Goal: Task Accomplishment & Management: Manage account settings

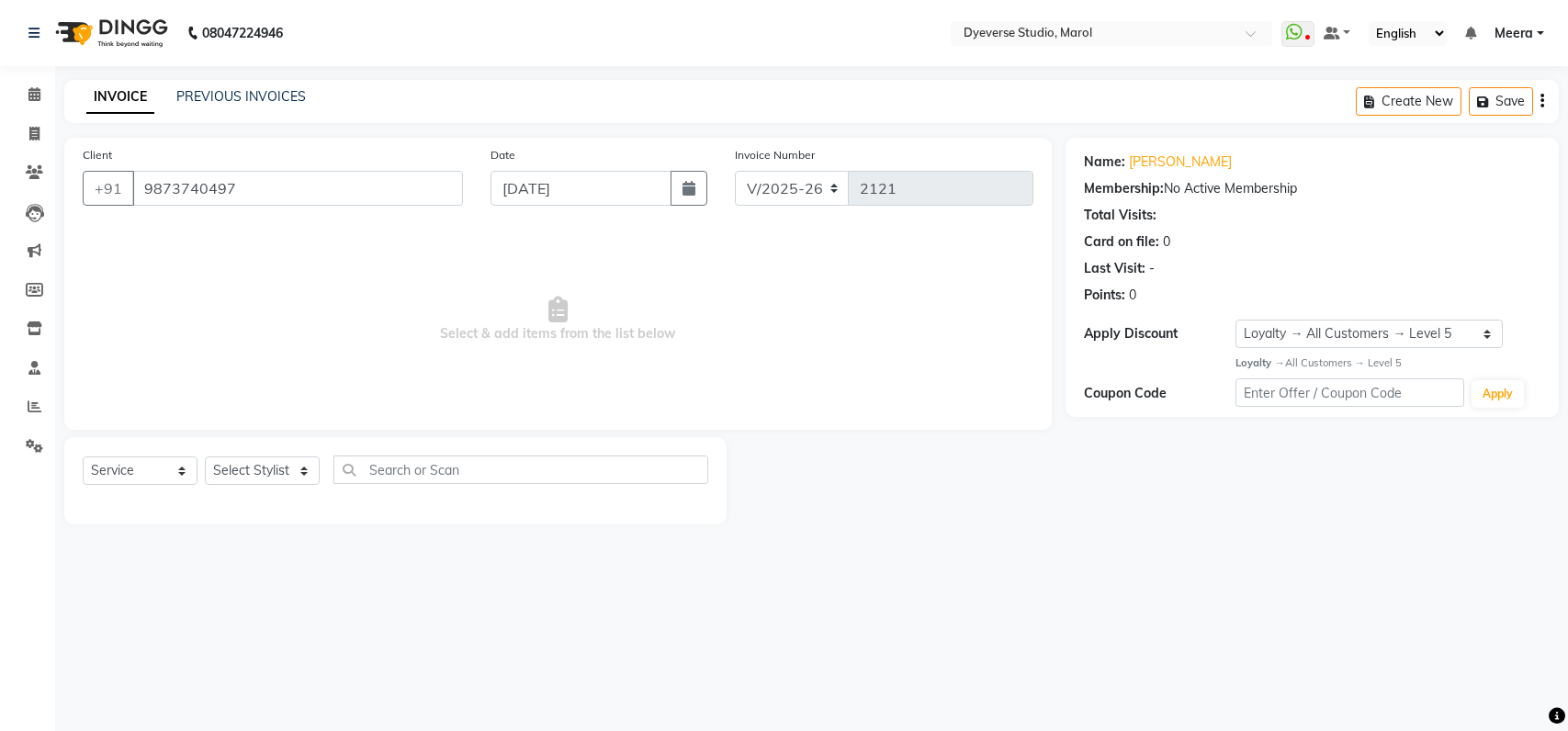
select select "6368"
select select "service"
select select "1: Object"
click at [34, 98] on icon at bounding box center [34, 93] width 12 height 14
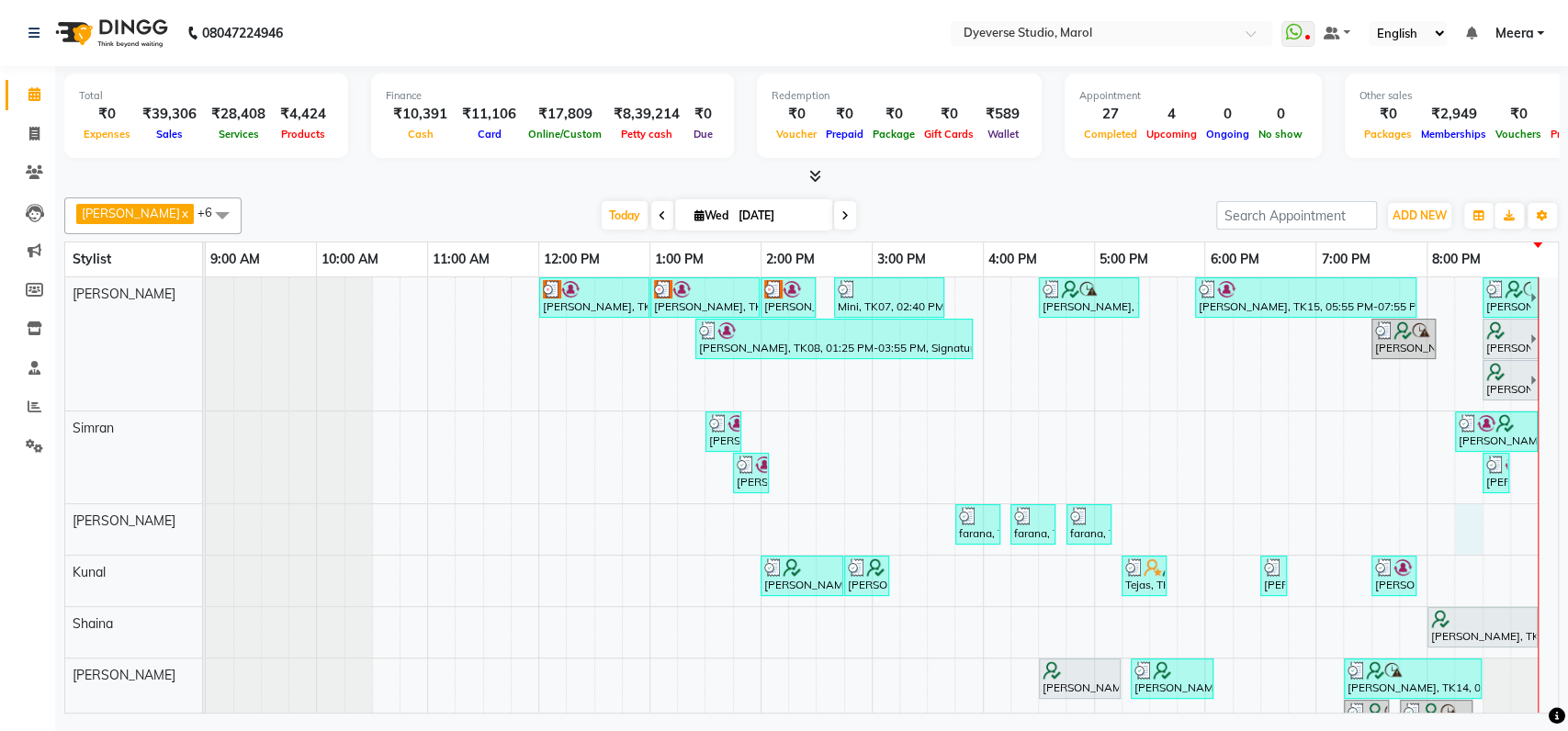
click at [1484, 508] on tr at bounding box center [872, 560] width 1332 height 566
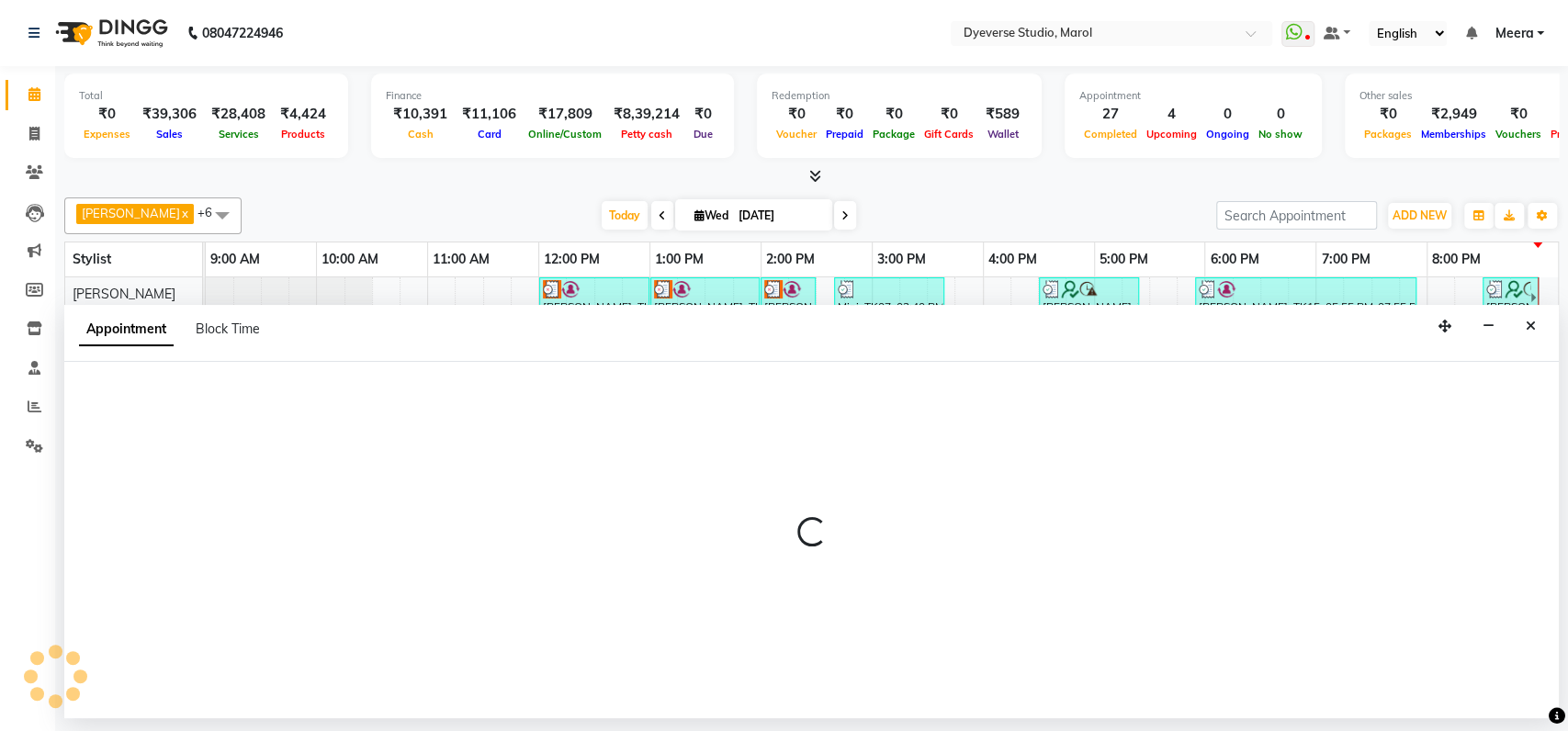
select select "48403"
select select "tentative"
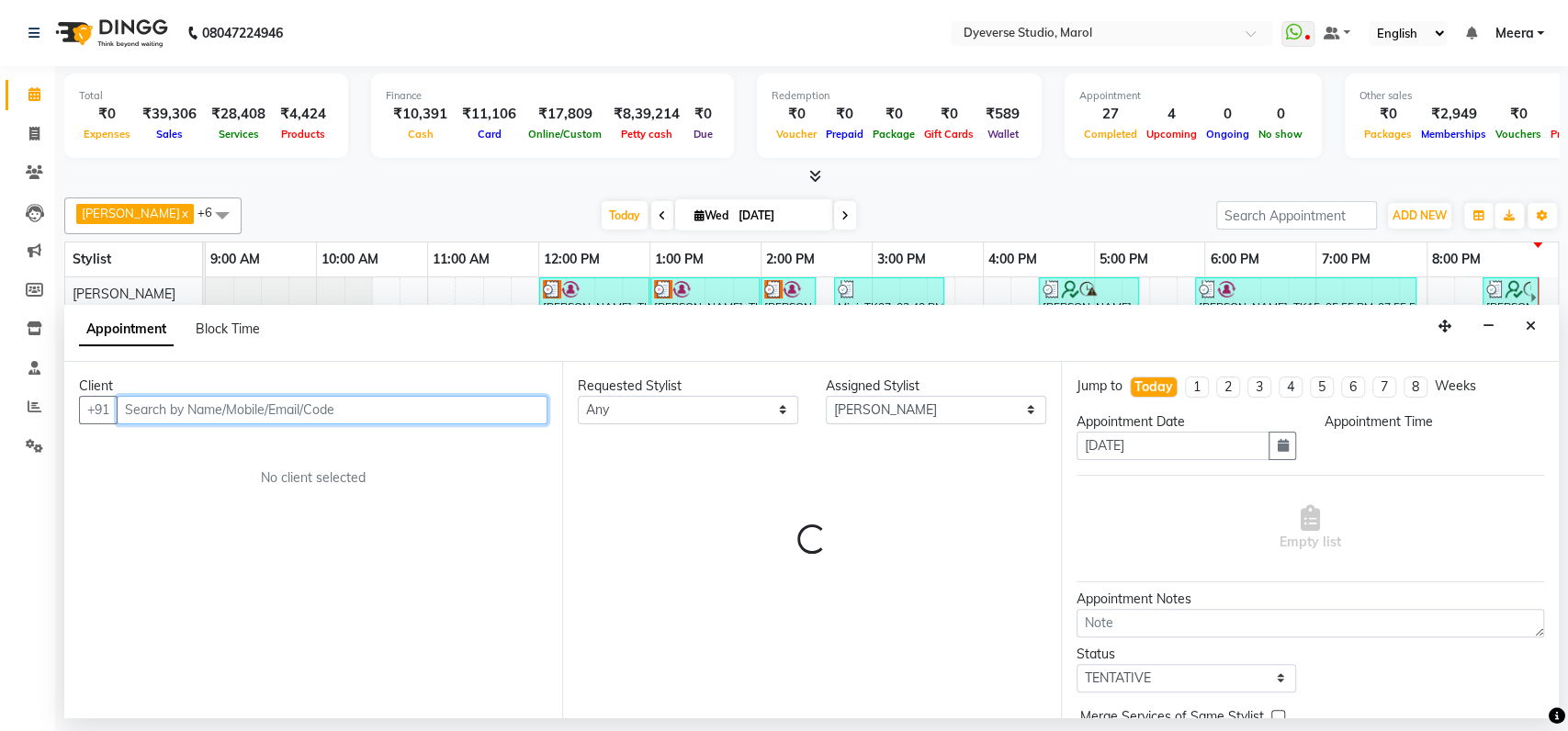
select select "1215"
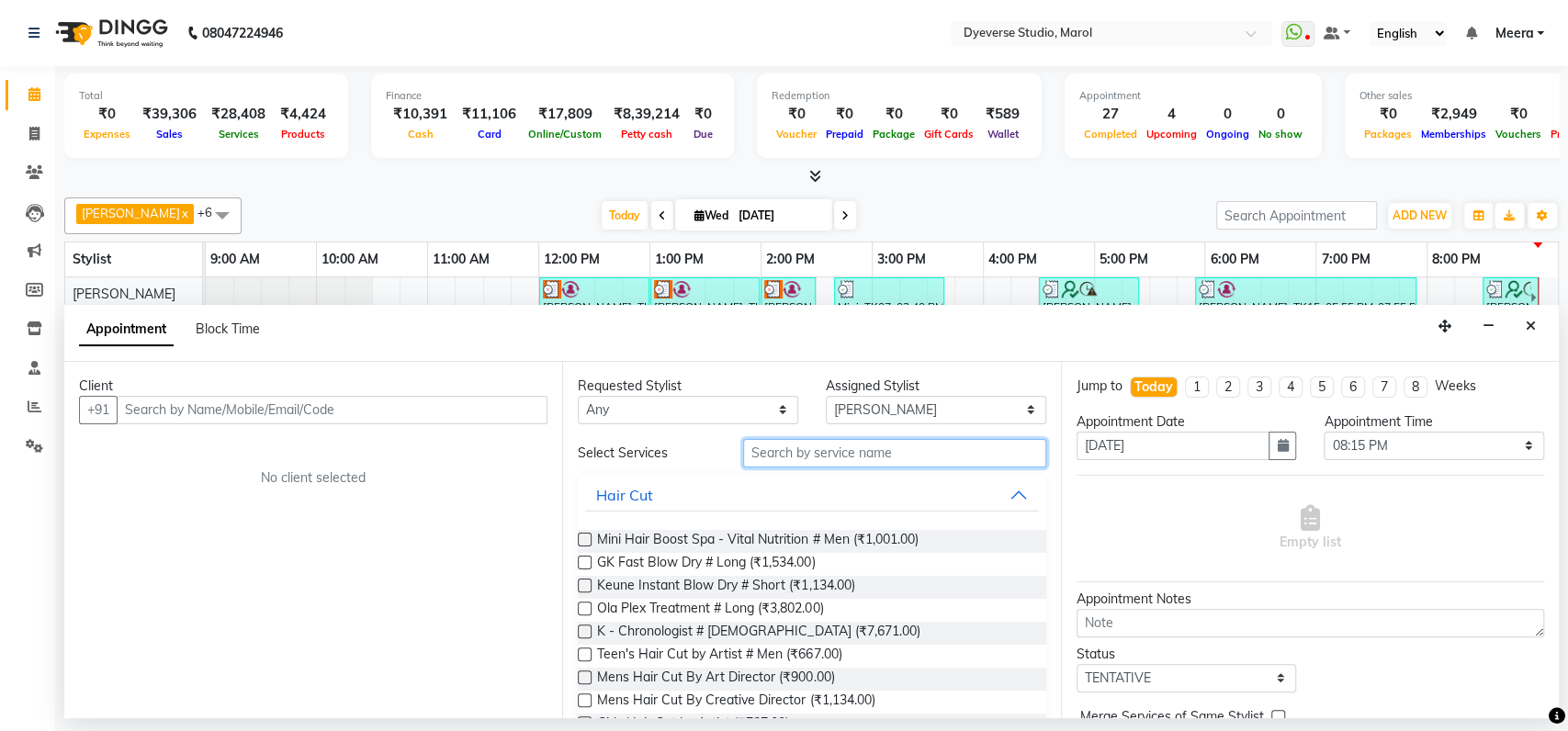
click at [761, 453] on input "text" at bounding box center [894, 453] width 303 height 29
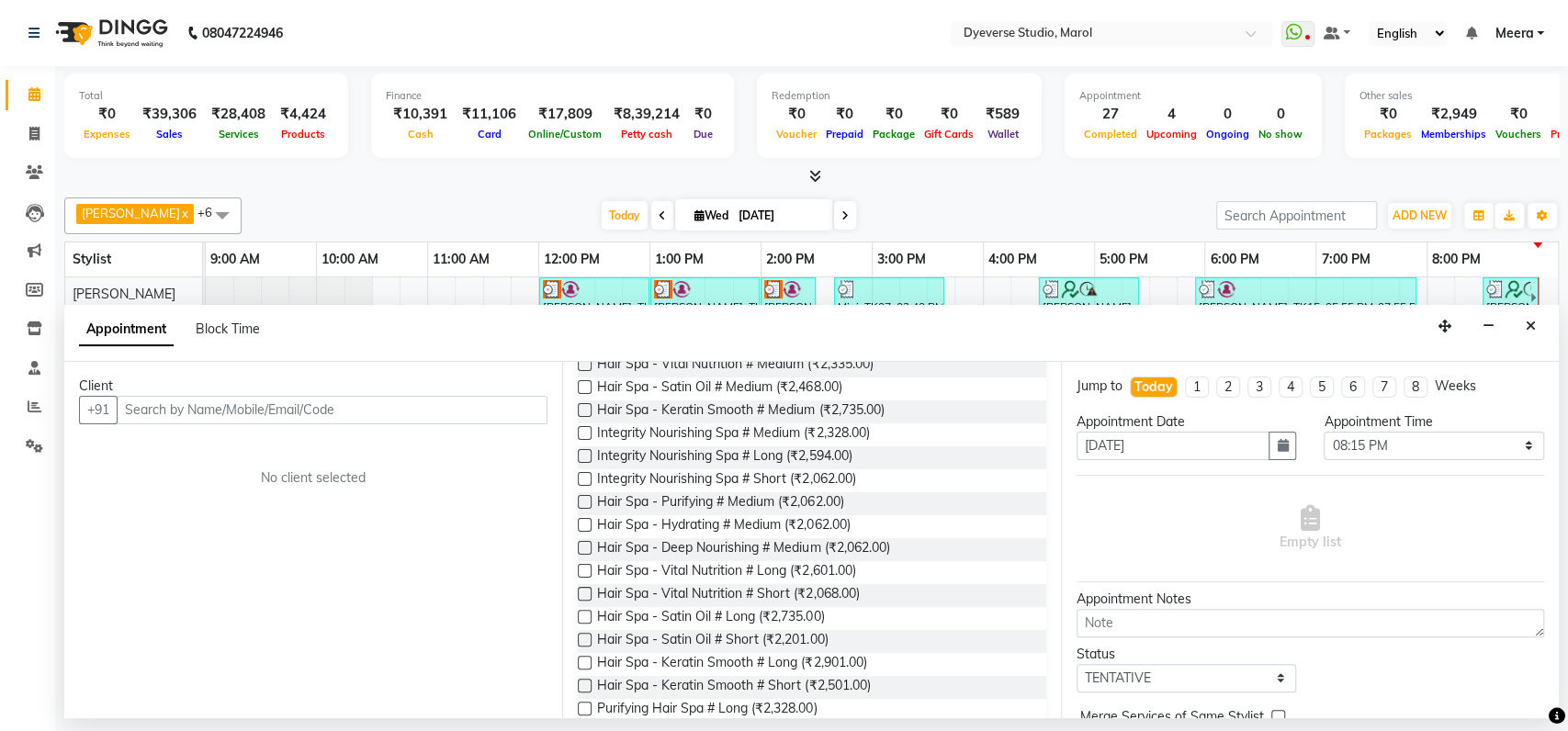
scroll to position [408, 0]
type input "spa"
click at [582, 658] on label at bounding box center [584, 659] width 14 height 14
click at [582, 658] on input "checkbox" at bounding box center [583, 661] width 12 height 12
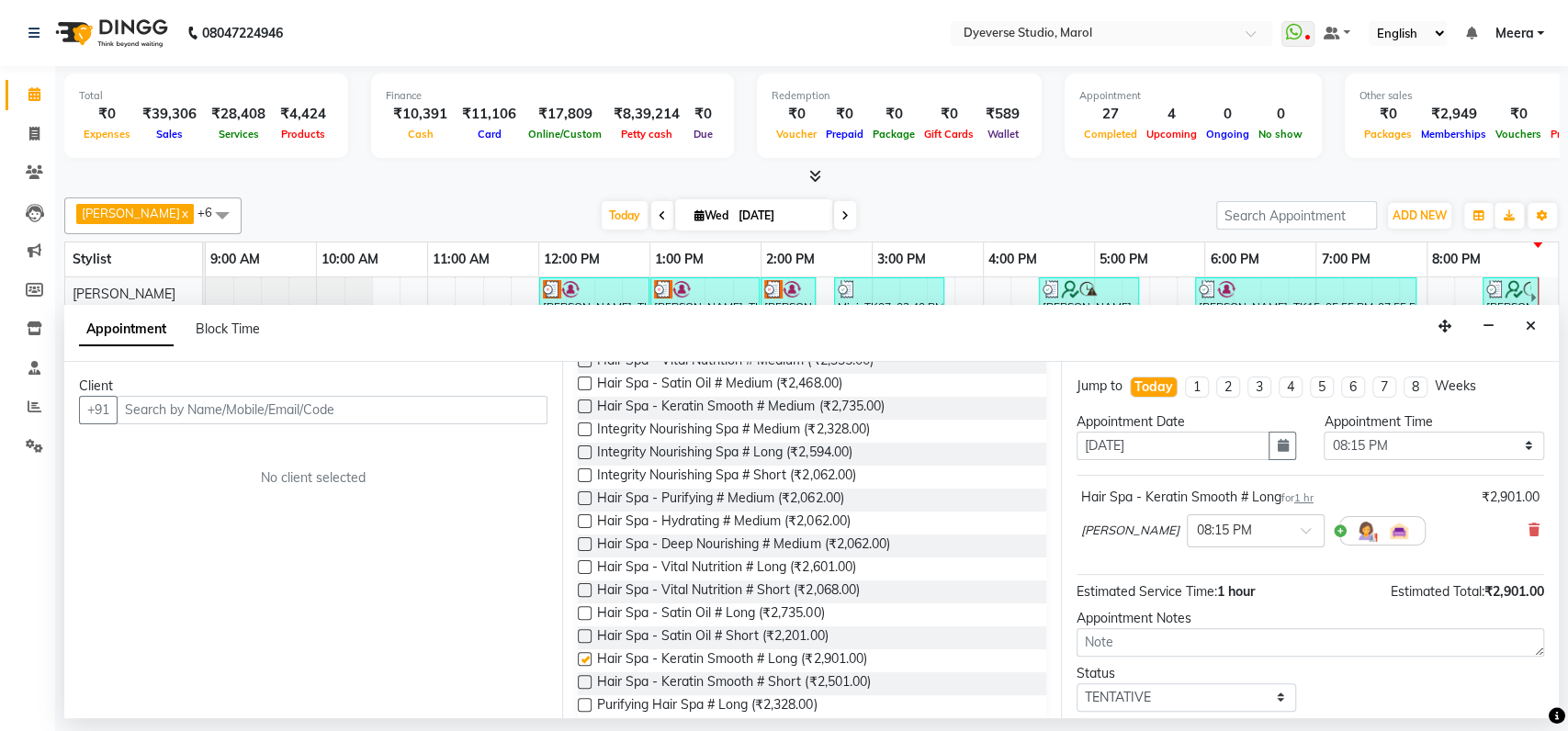
checkbox input "false"
click at [153, 408] on input "text" at bounding box center [332, 409] width 431 height 29
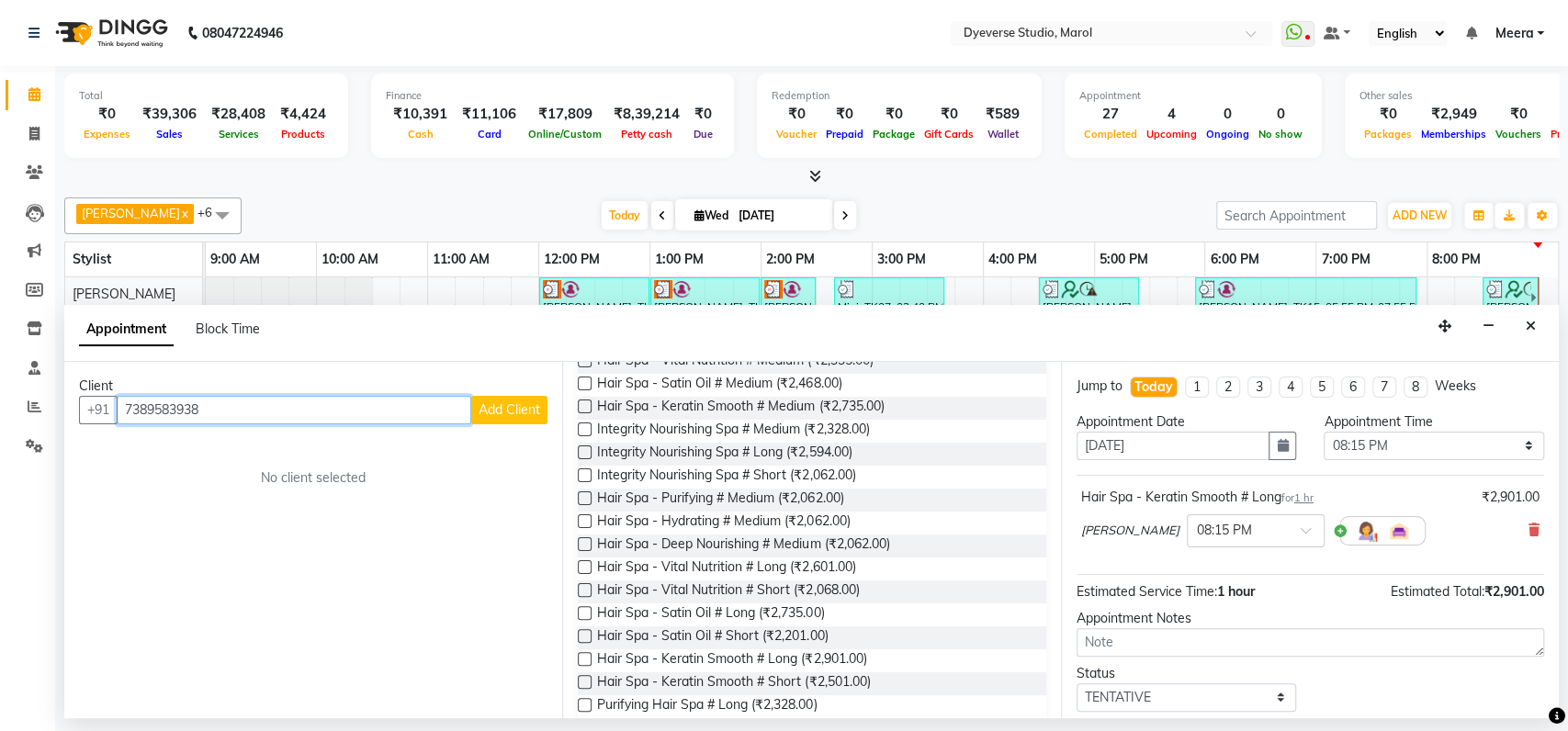
type input "7389583938"
click at [504, 409] on span "Add Client" at bounding box center [509, 409] width 62 height 17
select select "22"
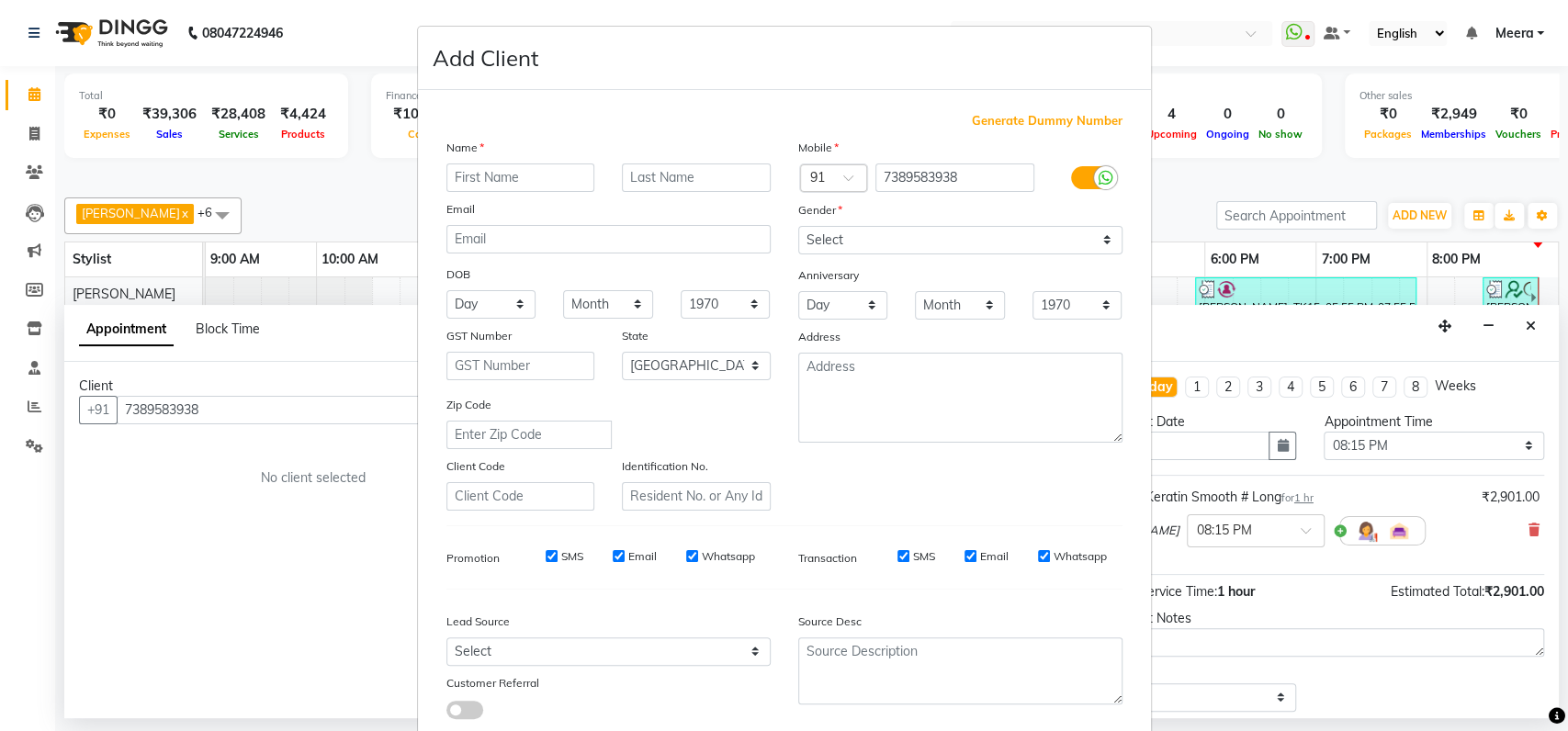
click at [471, 173] on input "text" at bounding box center [520, 177] width 149 height 29
type input "[DEMOGRAPHIC_DATA]"
click at [806, 238] on select "Select [DEMOGRAPHIC_DATA] [DEMOGRAPHIC_DATA] Other Prefer Not To Say" at bounding box center [960, 239] width 324 height 29
select select "[DEMOGRAPHIC_DATA]"
click at [798, 225] on select "Select [DEMOGRAPHIC_DATA] [DEMOGRAPHIC_DATA] Other Prefer Not To Say" at bounding box center [960, 239] width 324 height 29
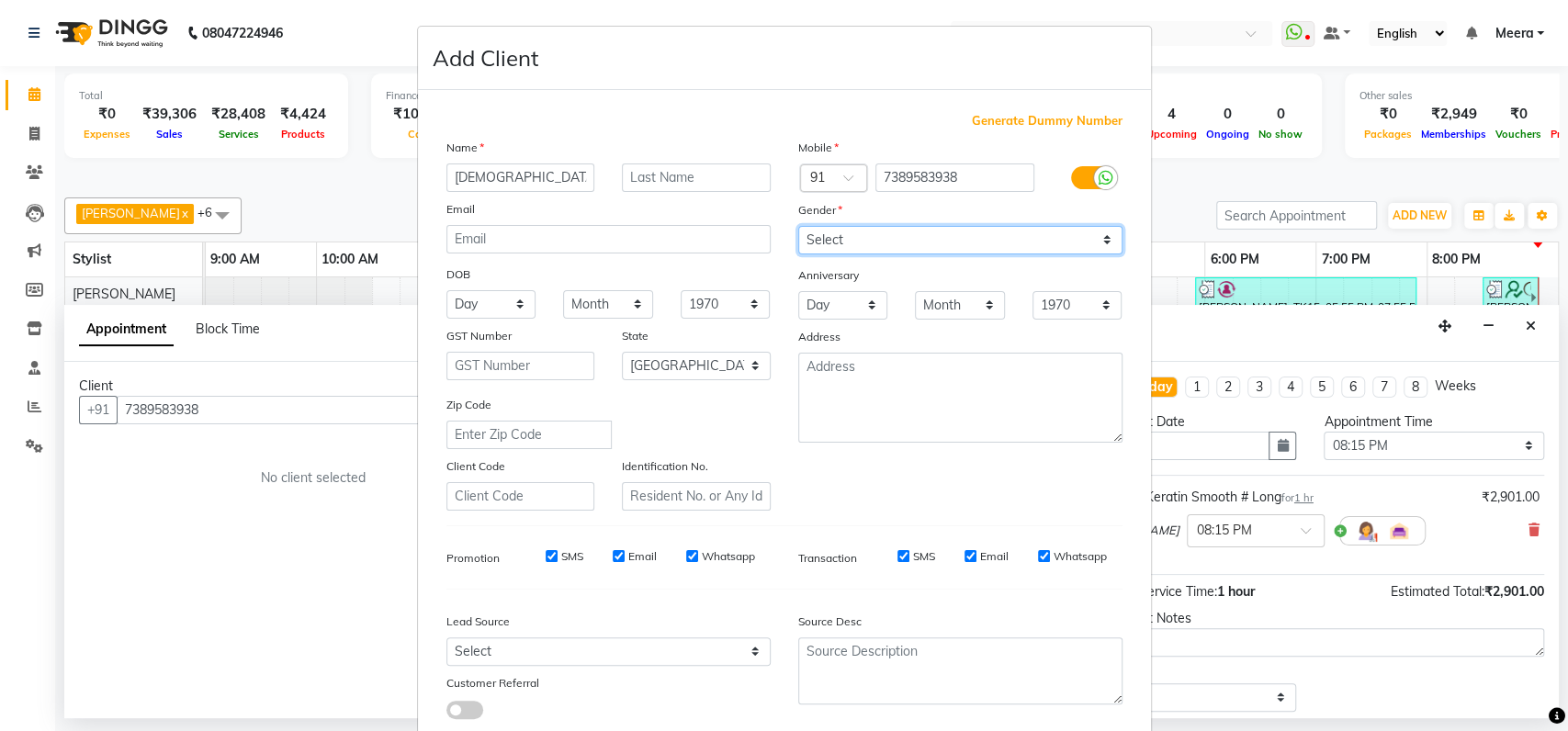
scroll to position [112, 0]
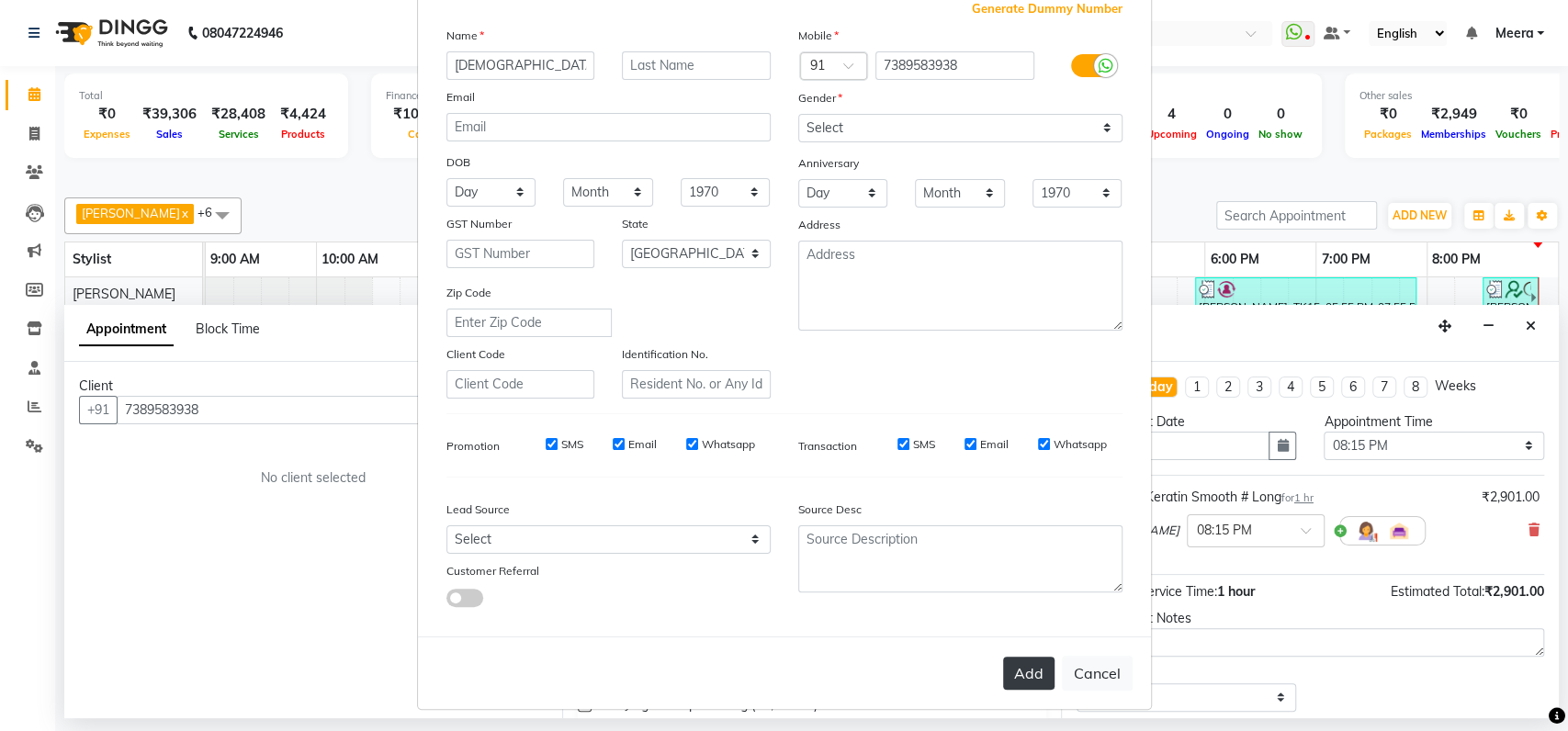
click at [1011, 665] on button "Add" at bounding box center [1028, 674] width 52 height 33
select select
select select "null"
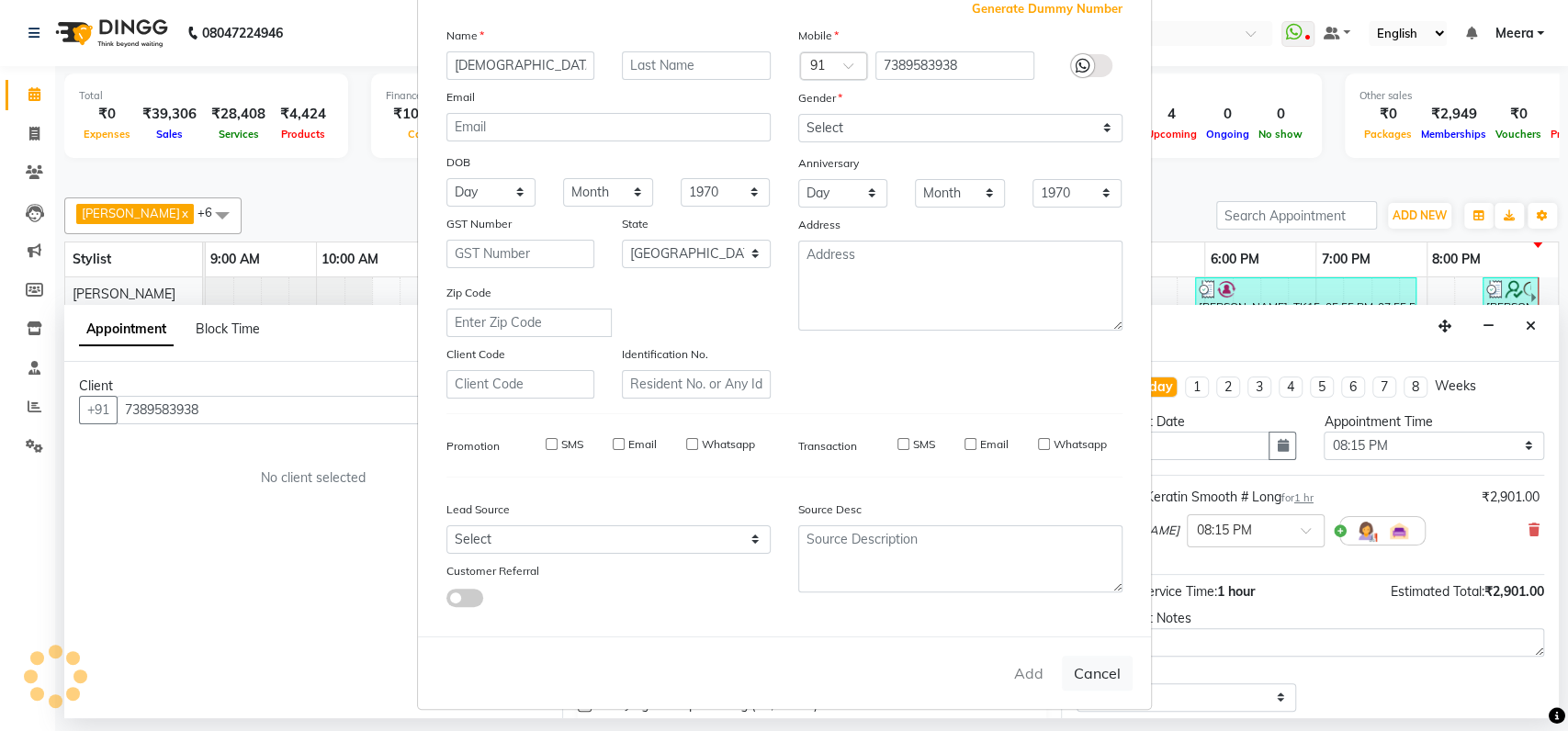
select select
checkbox input "false"
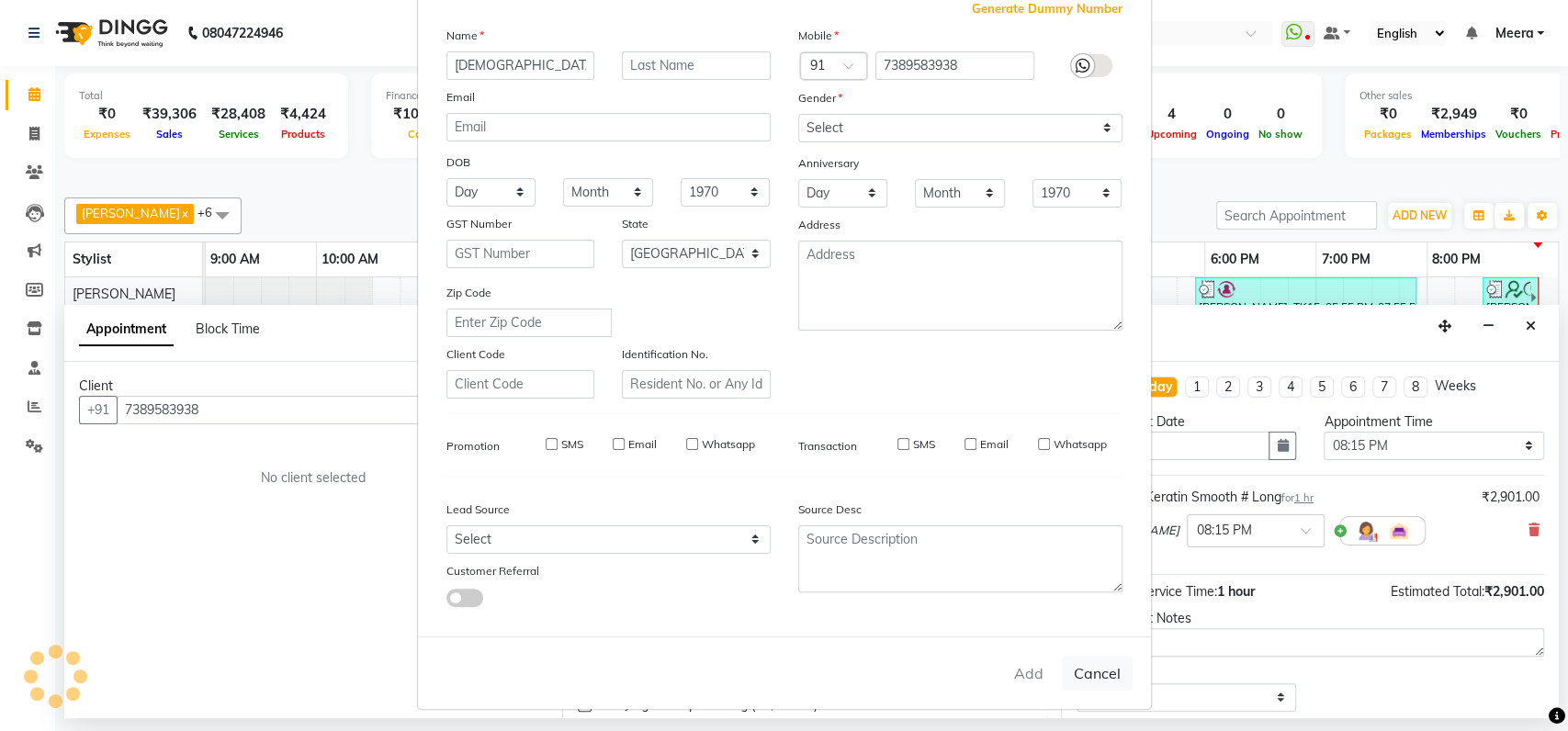
checkbox input "false"
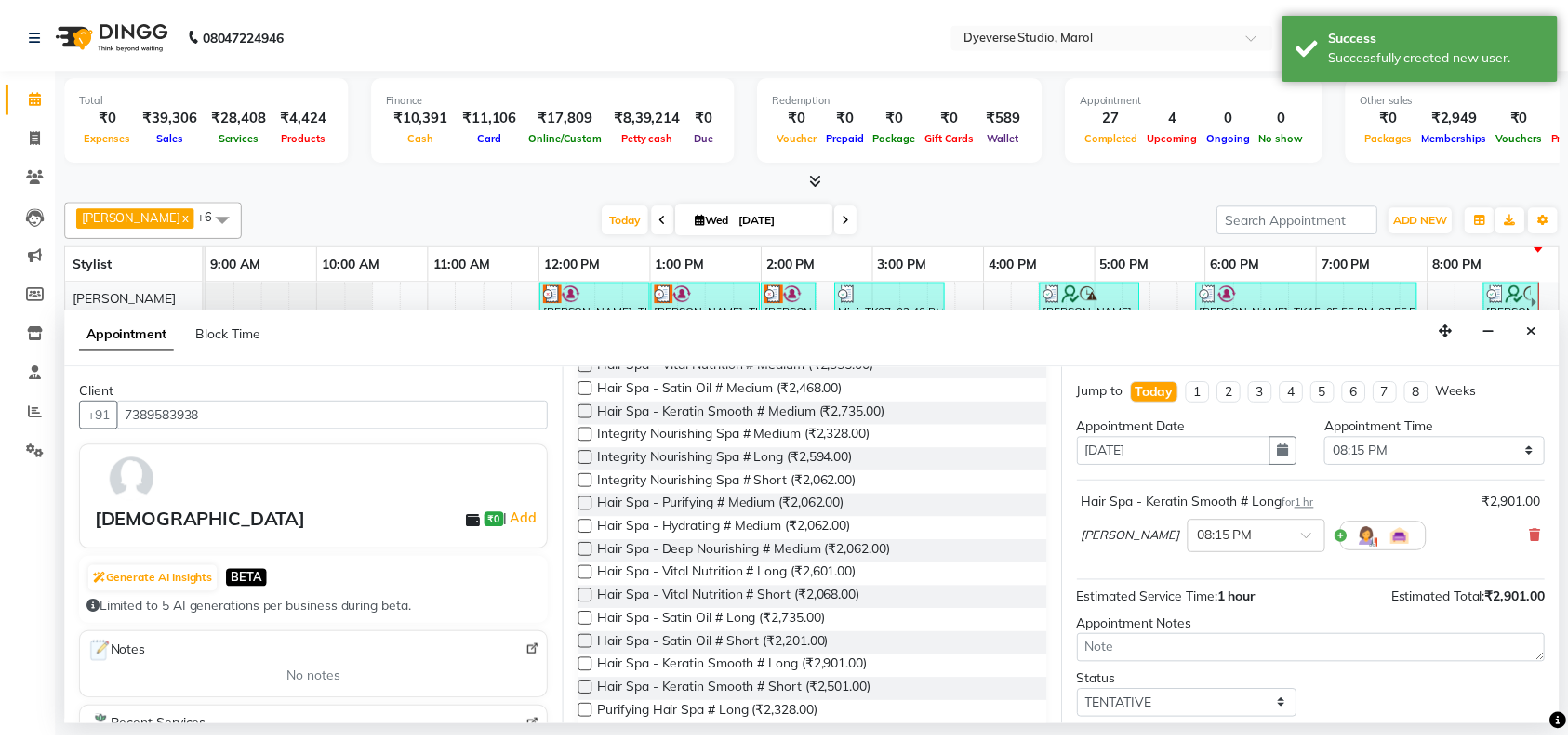
scroll to position [109, 0]
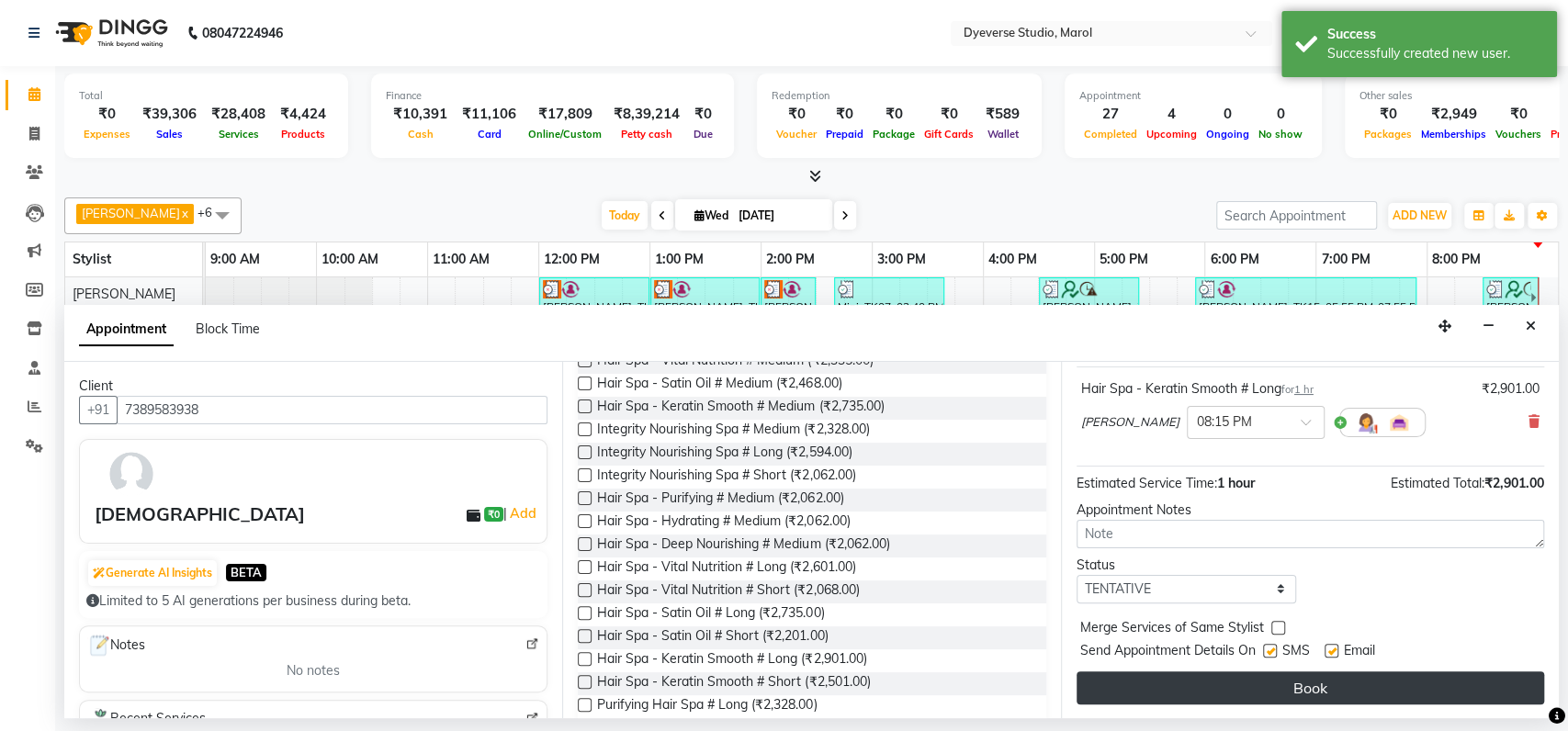
click at [1296, 685] on button "Book" at bounding box center [1310, 688] width 468 height 33
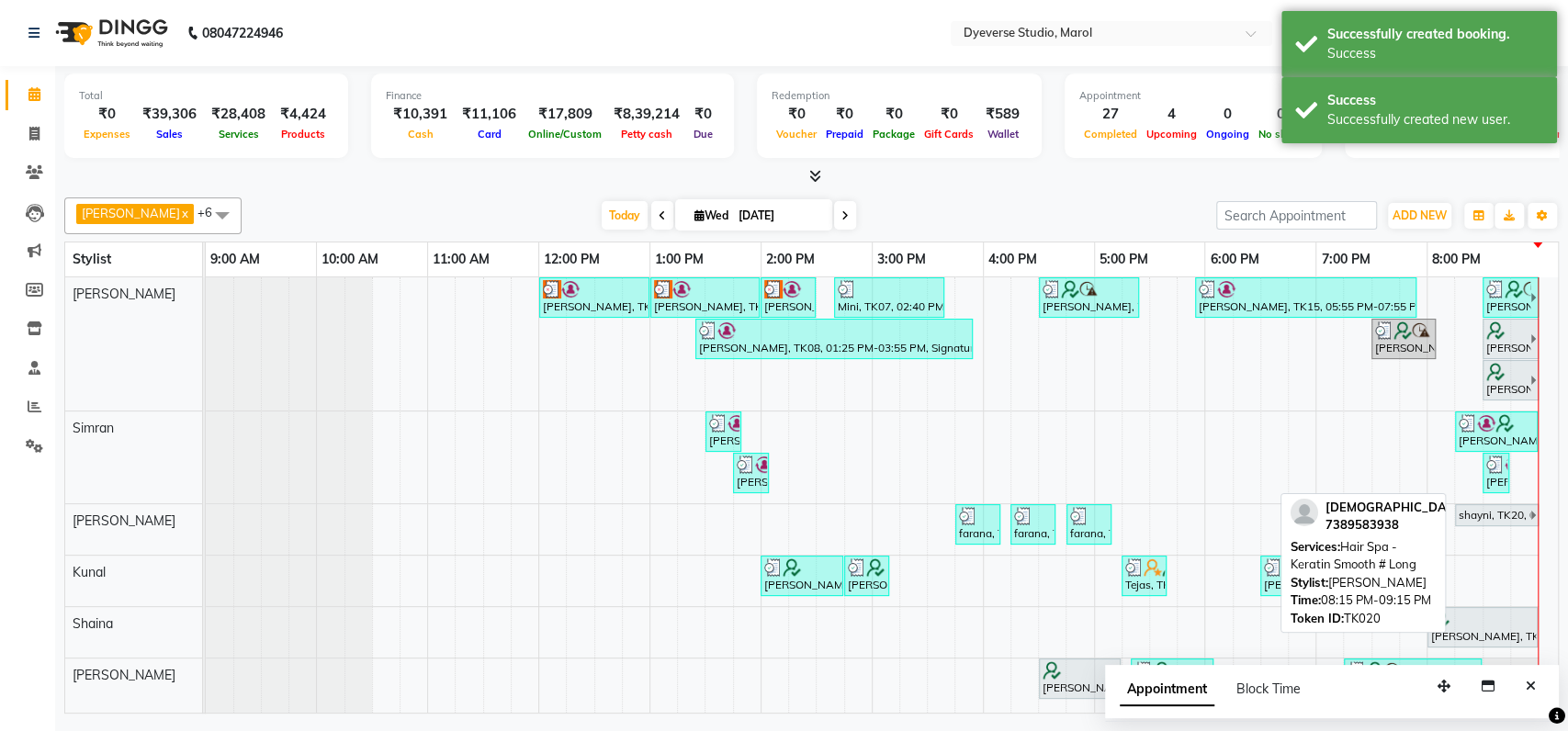
click at [1497, 508] on div "shayni, TK20, 08:15 PM-09:15 PM, Hair Spa - Keratin Smooth # Long" at bounding box center [1493, 516] width 74 height 17
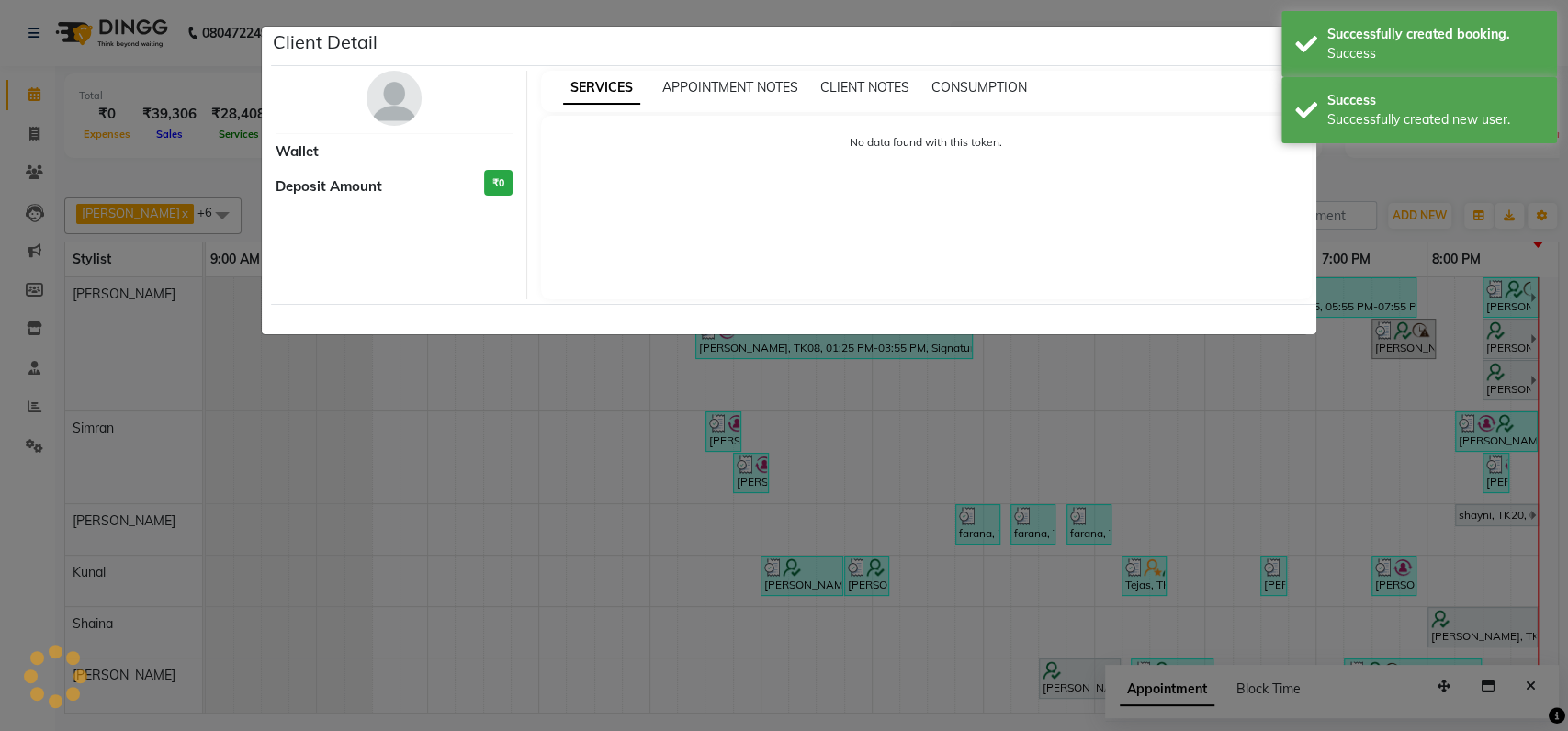
select select "7"
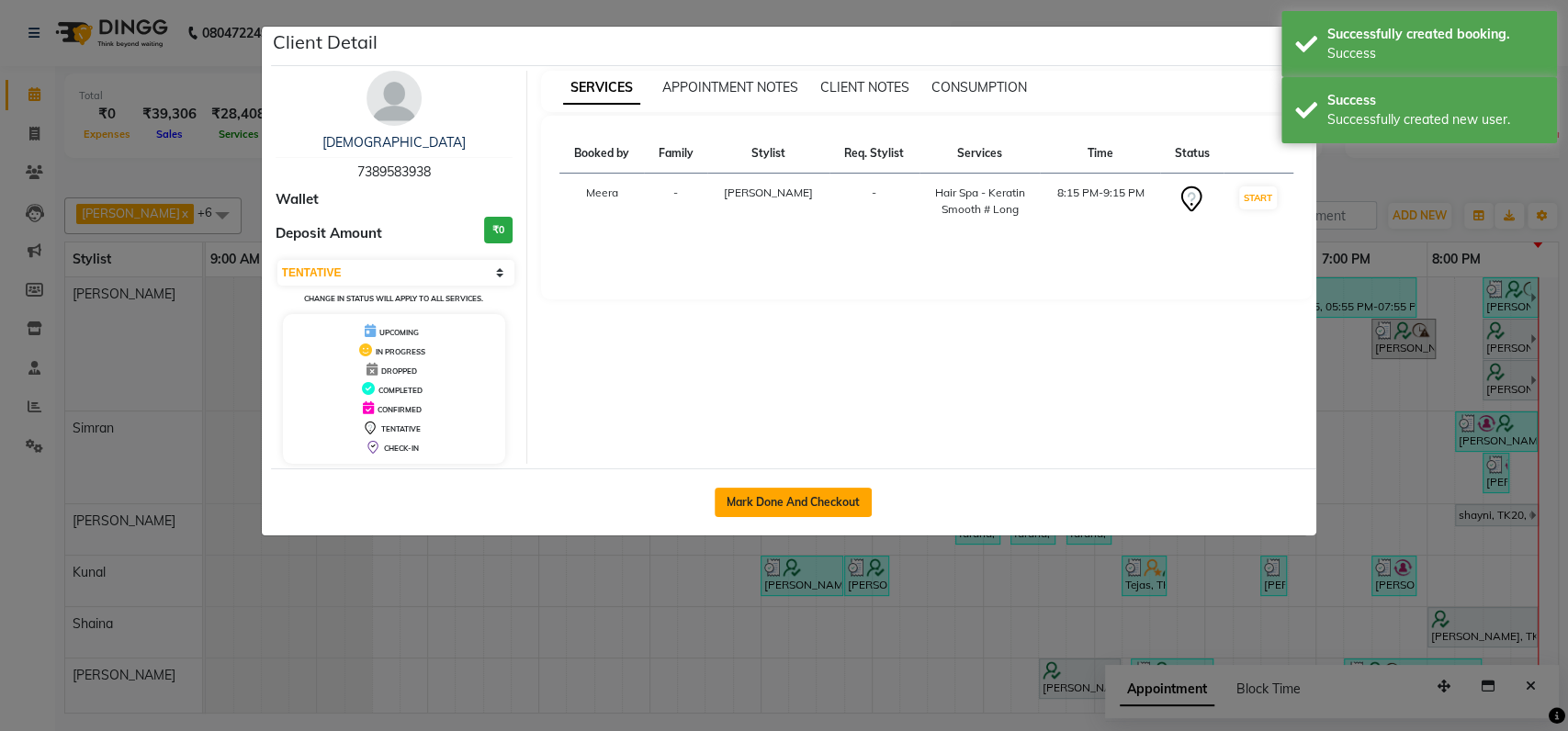
click at [812, 494] on button "Mark Done And Checkout" at bounding box center [793, 503] width 157 height 30
select select "service"
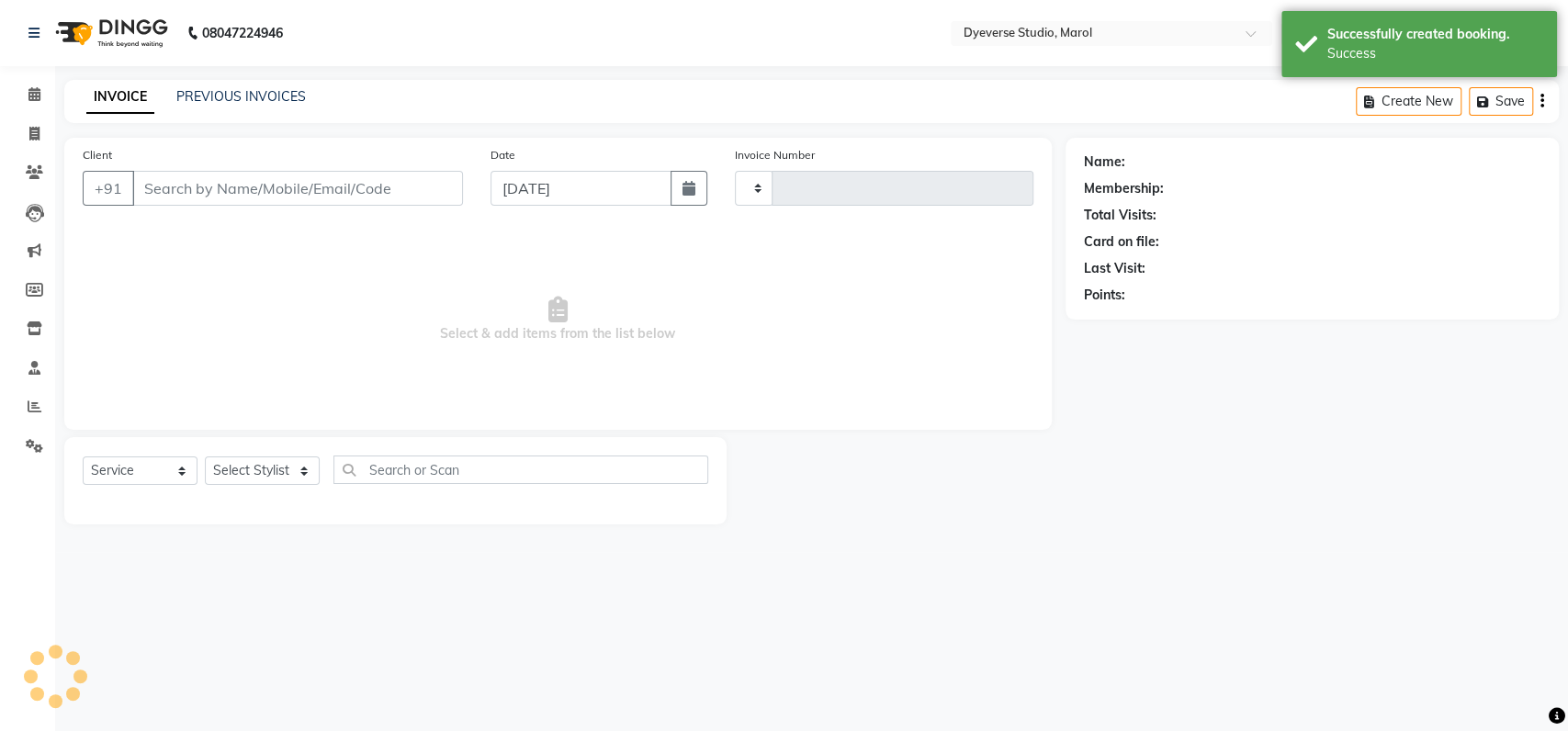
type input "2124"
select select "6368"
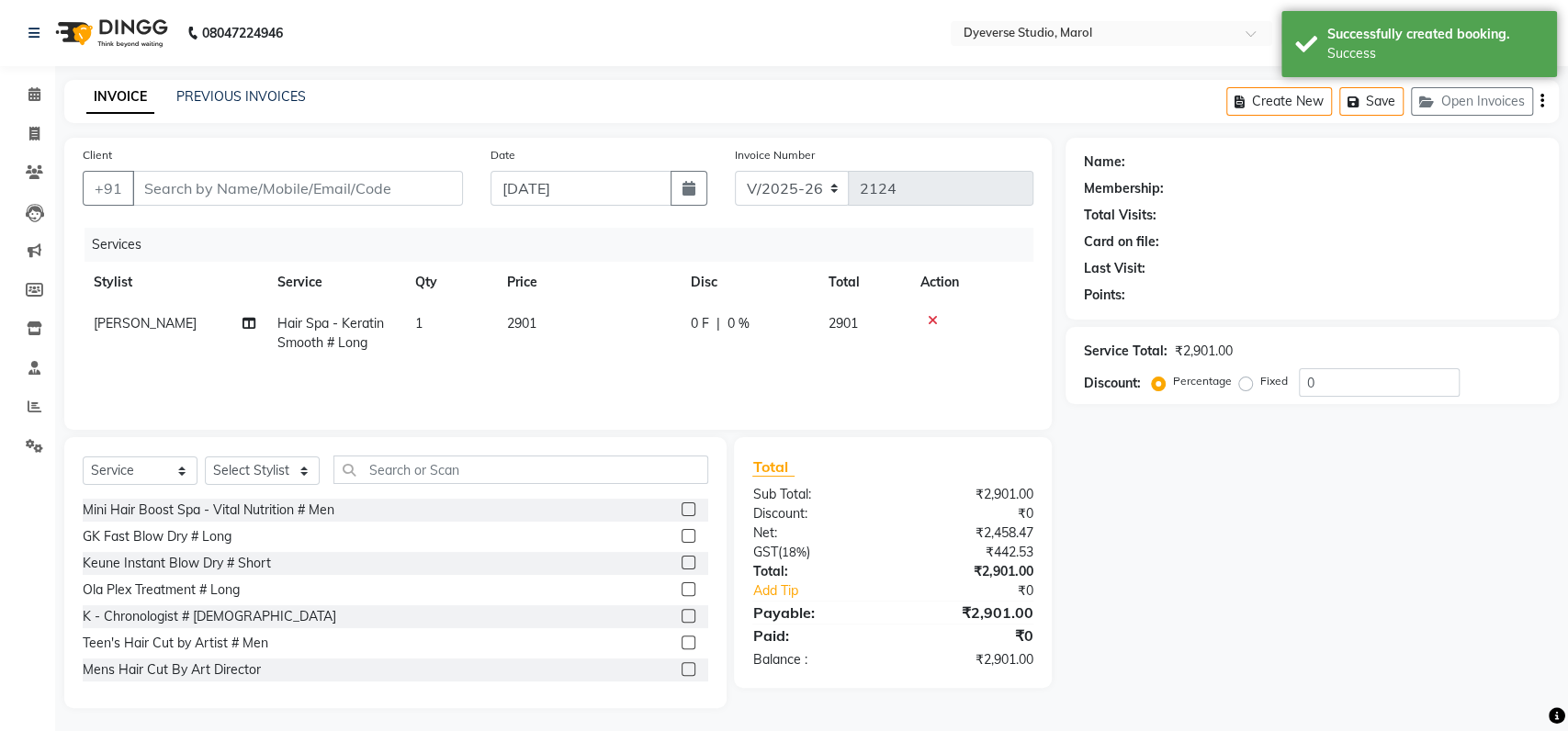
type input "7389583938"
select select "48403"
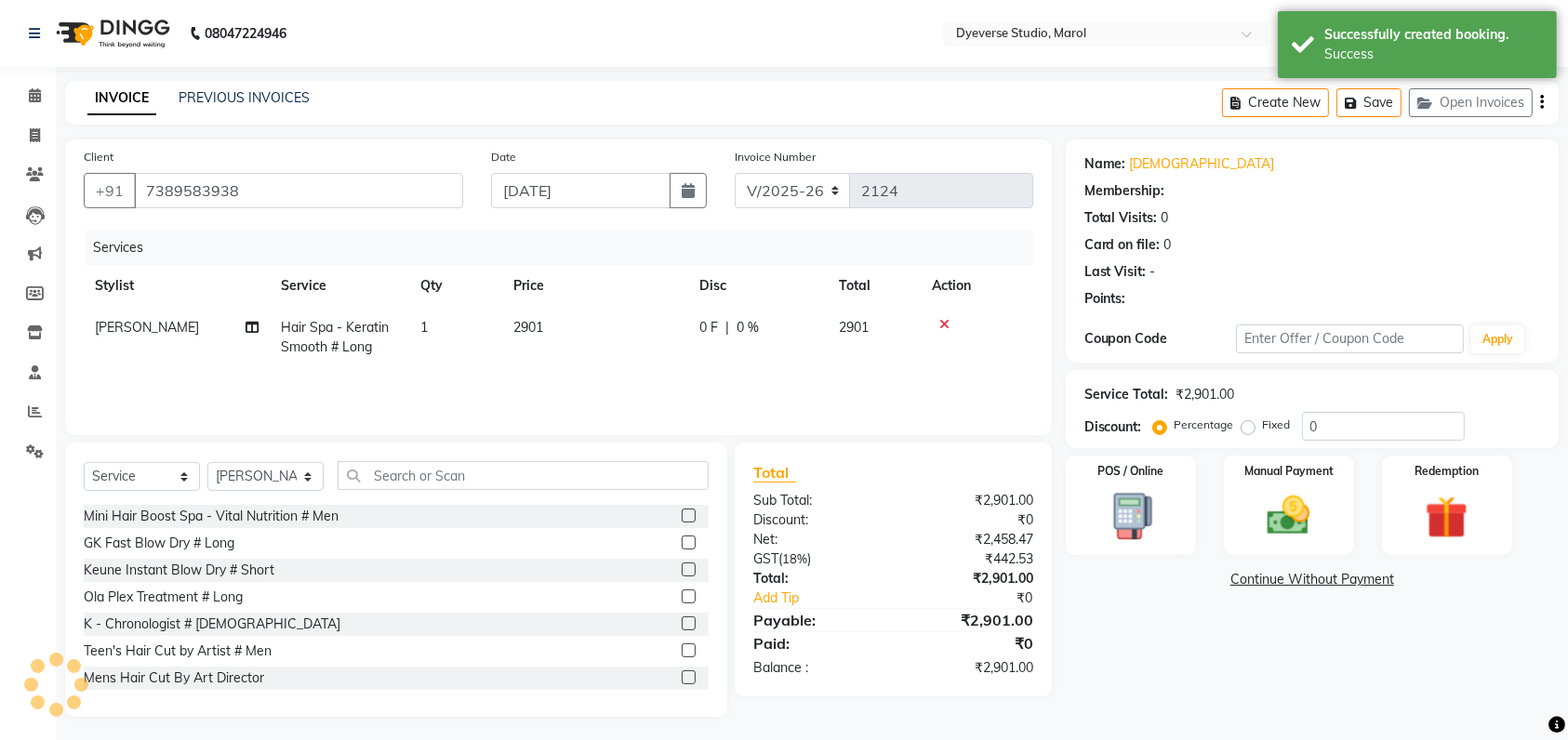
select select "1: Object"
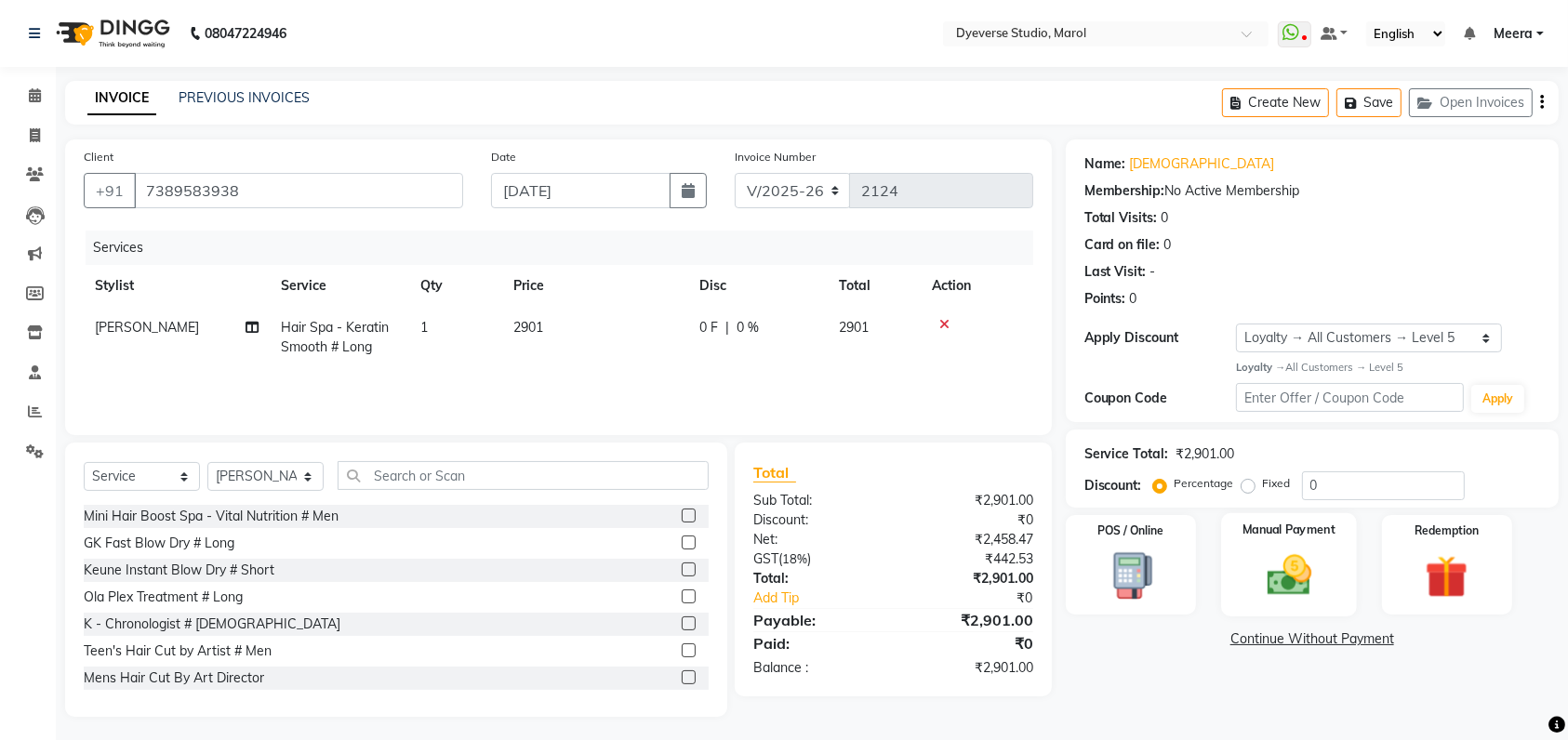
click at [1278, 539] on div "Manual Payment" at bounding box center [1288, 565] width 136 height 104
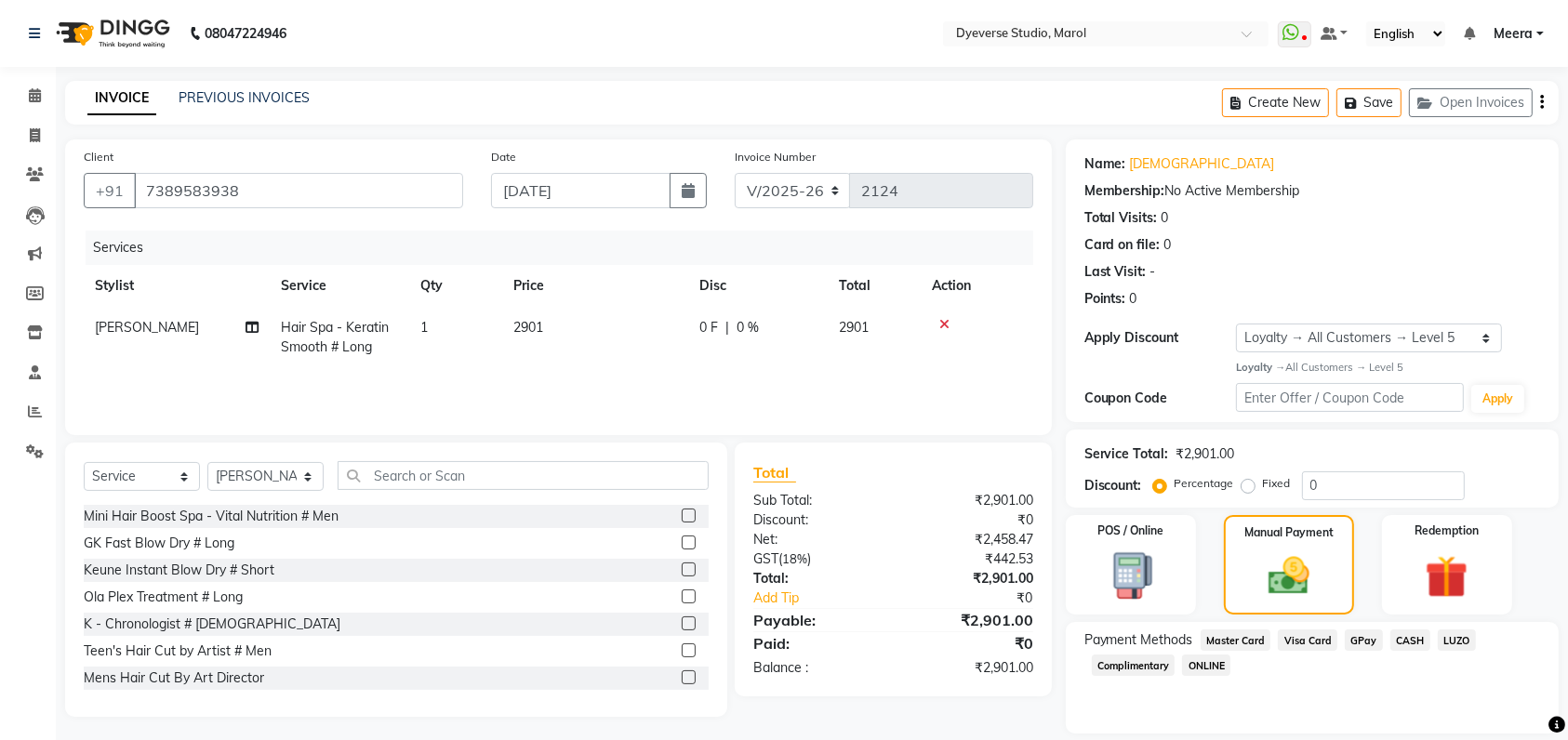
click at [1361, 638] on span "GPay" at bounding box center [1363, 640] width 38 height 22
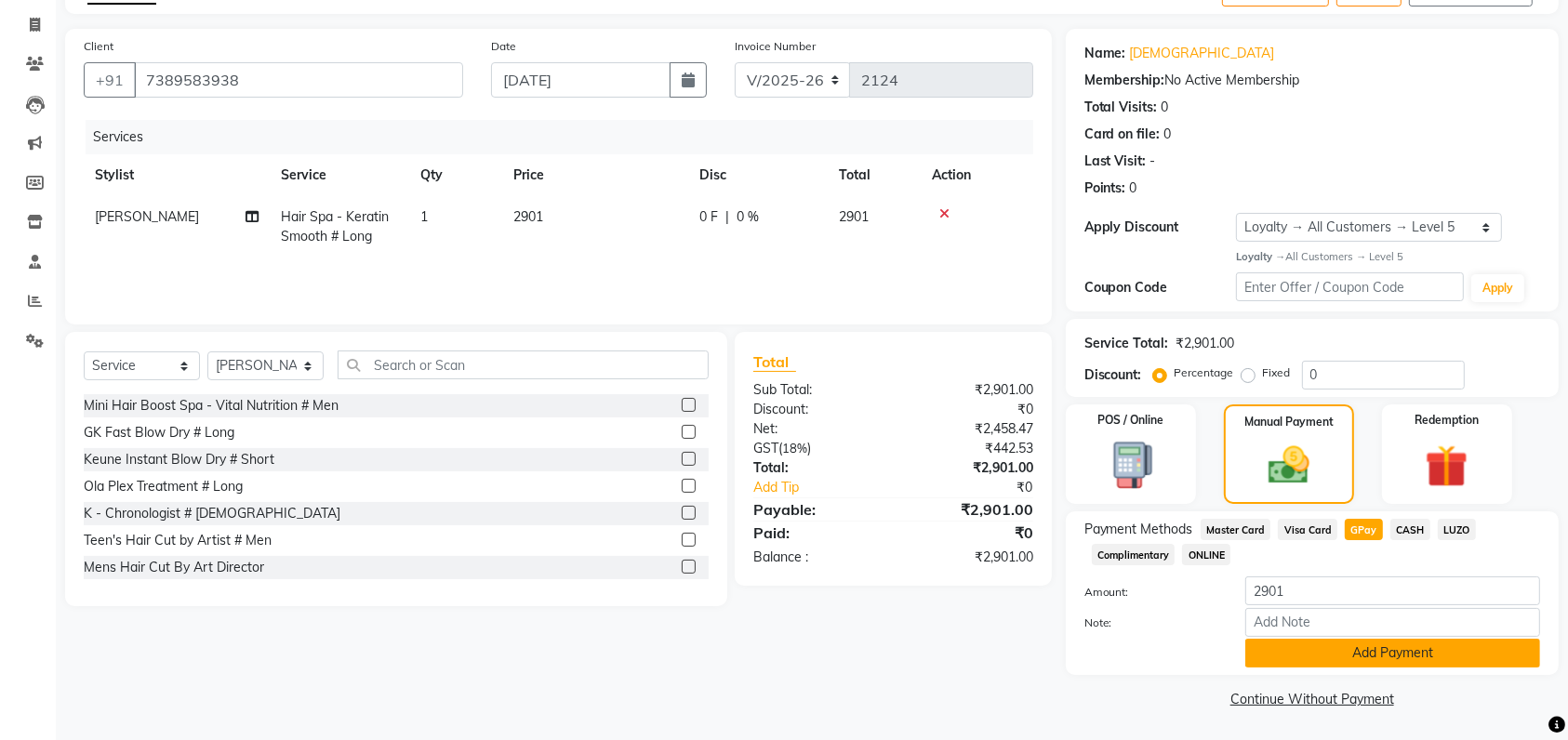
click at [1400, 651] on button "Add Payment" at bounding box center [1392, 653] width 295 height 29
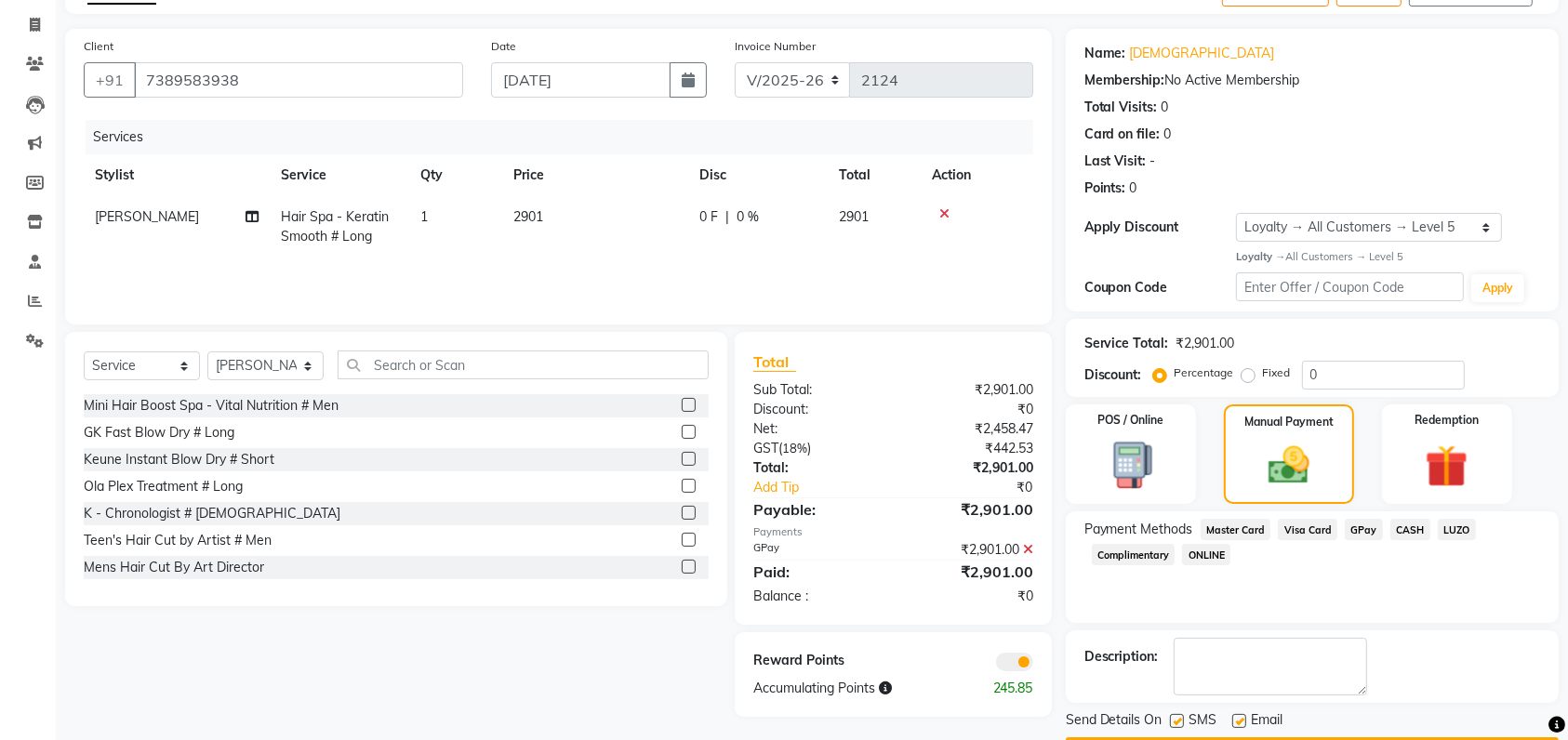
click at [1400, 651] on div "Description:" at bounding box center [1312, 667] width 456 height 58
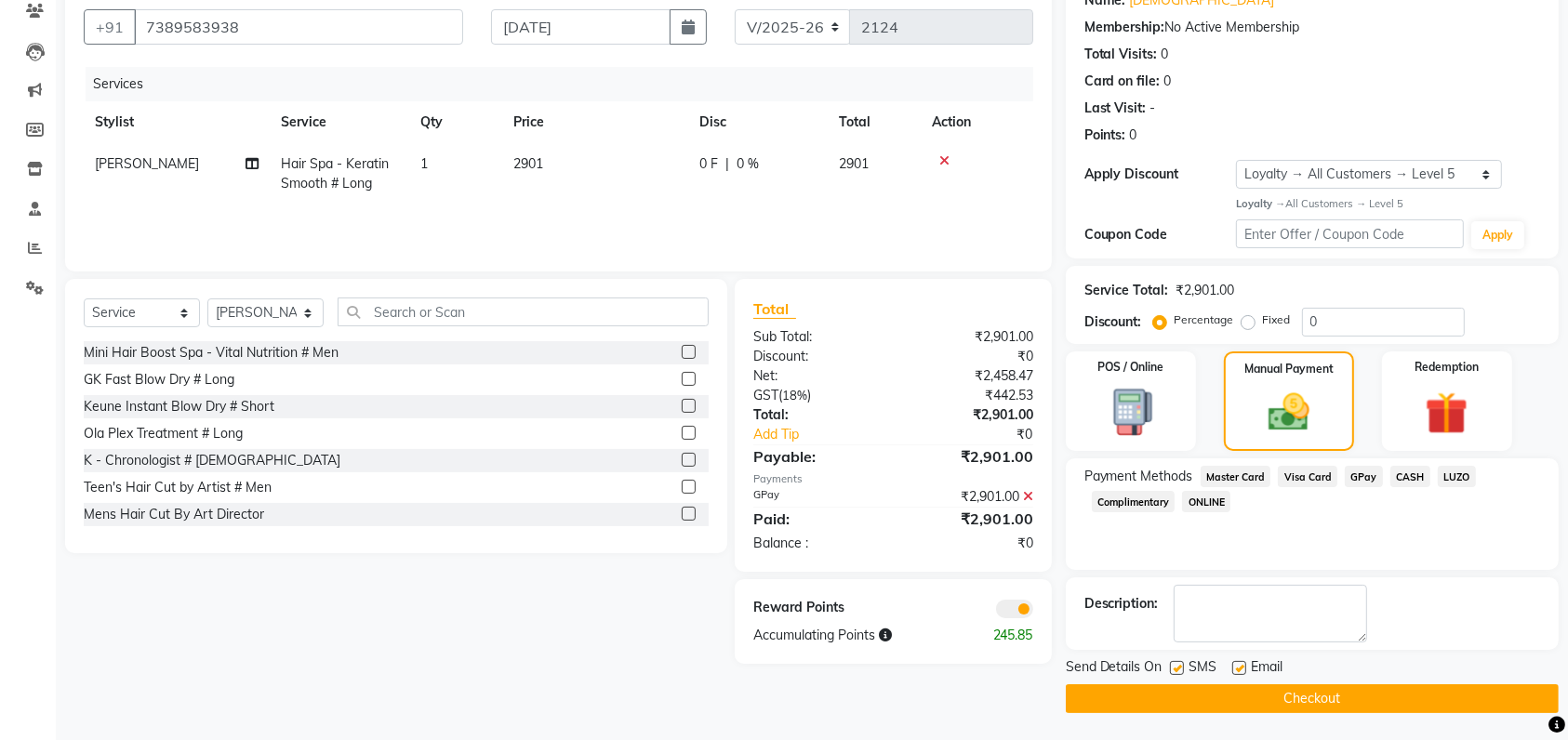
click at [1343, 703] on button "Checkout" at bounding box center [1312, 698] width 493 height 29
